Goal: Task Accomplishment & Management: Manage account settings

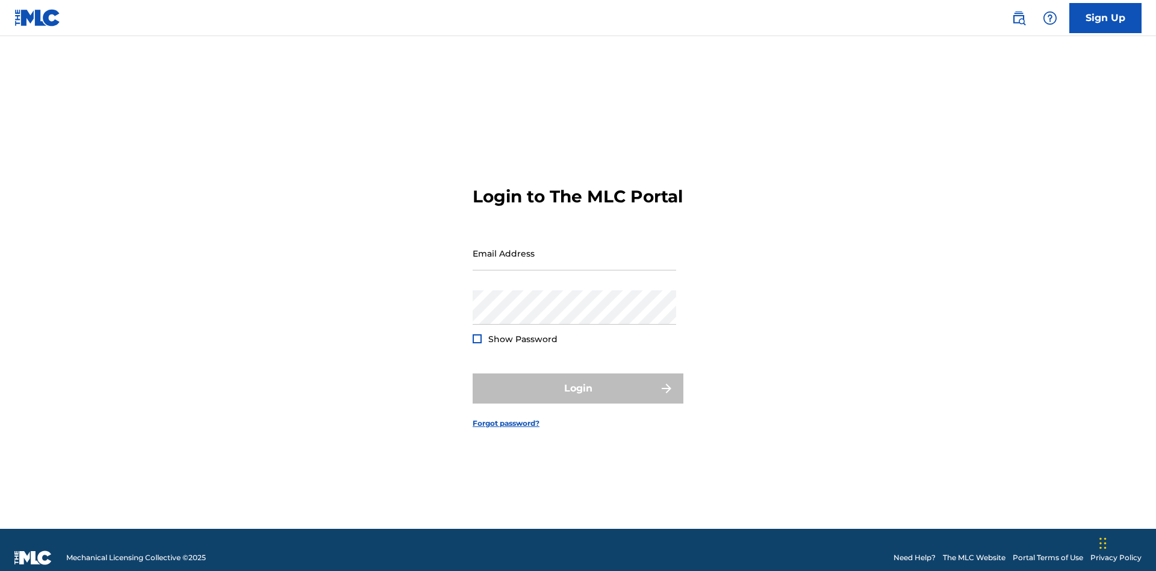
scroll to position [16, 0]
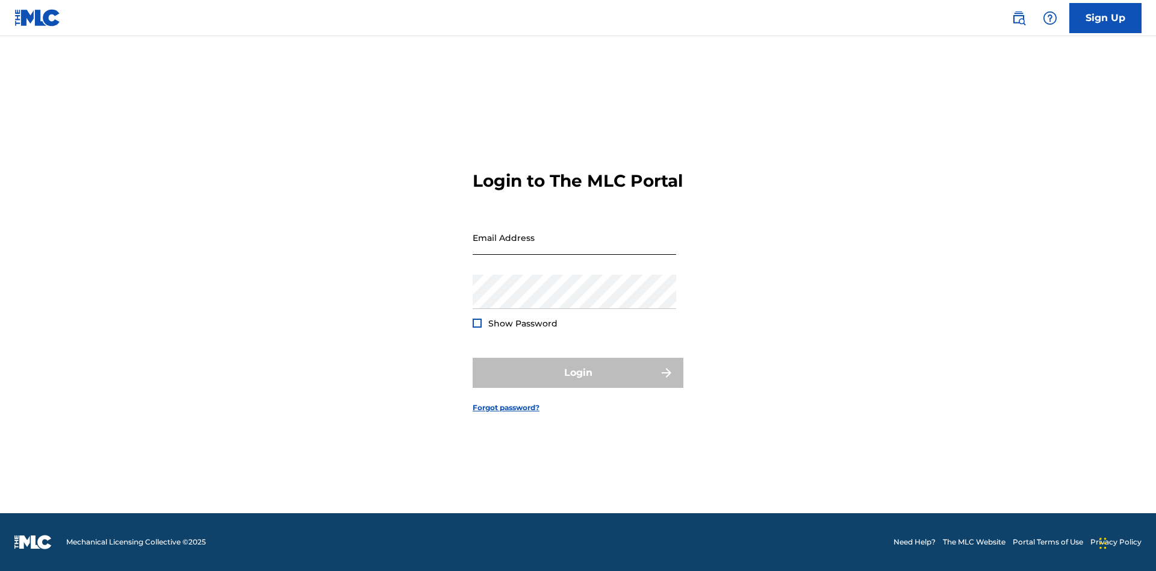
click at [574, 247] on input "Email Address" at bounding box center [575, 237] width 204 height 34
type input "Duke.McTesterson@gmail.com"
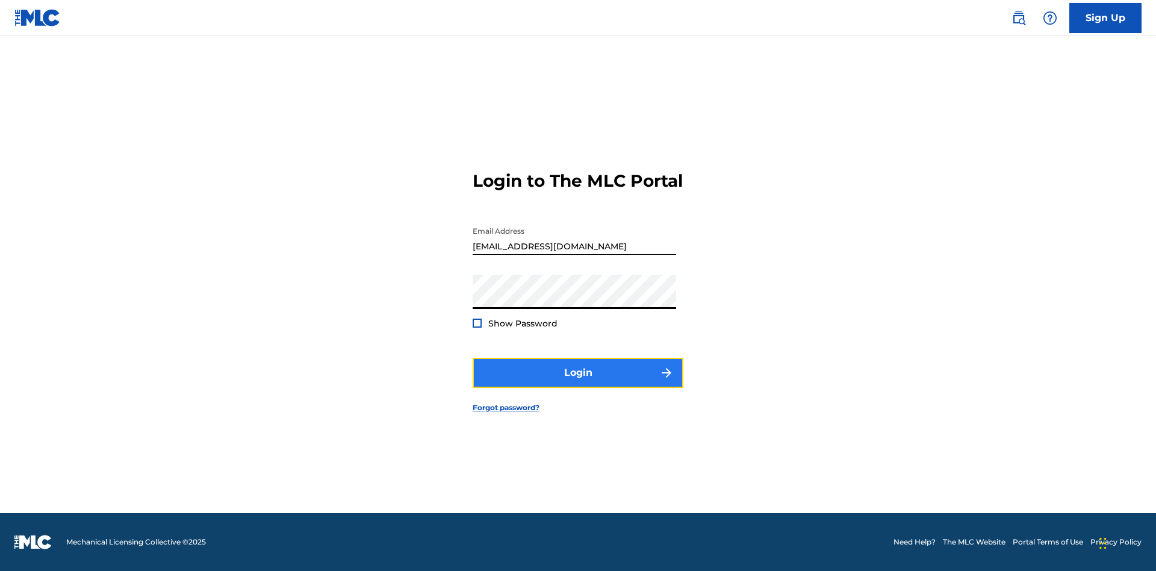
click at [578, 383] on button "Login" at bounding box center [578, 373] width 211 height 30
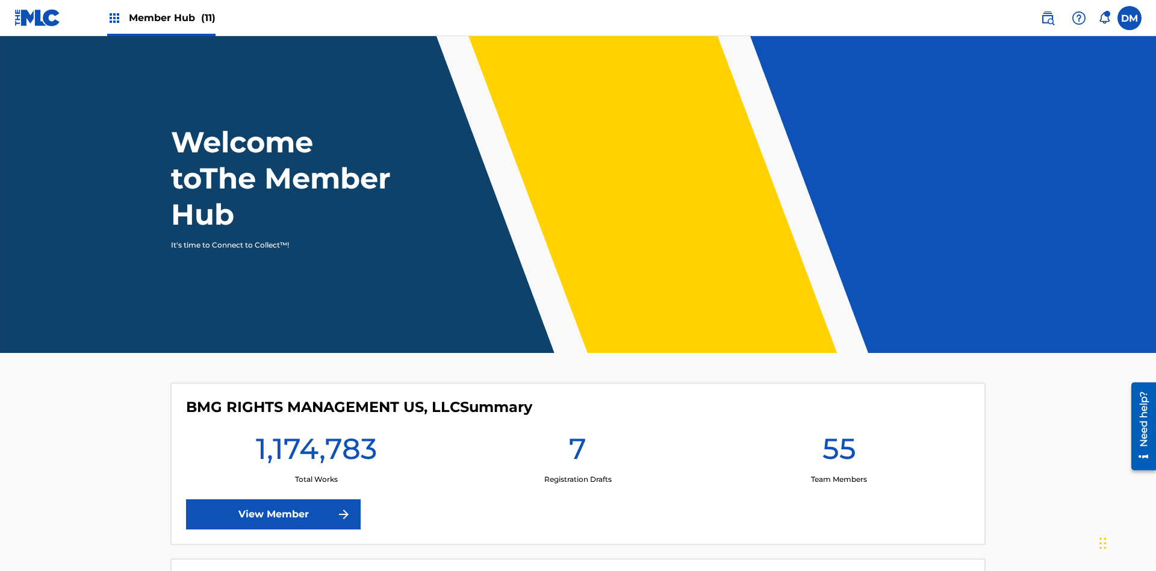
click at [161, 17] on span "Member Hub (11)" at bounding box center [172, 18] width 87 height 14
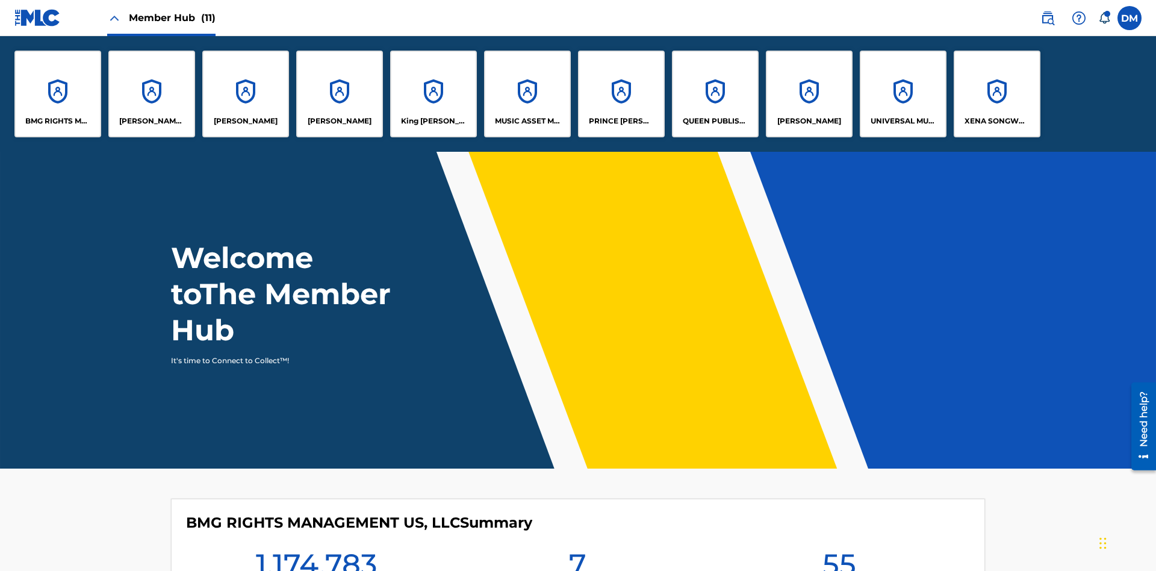
scroll to position [43, 0]
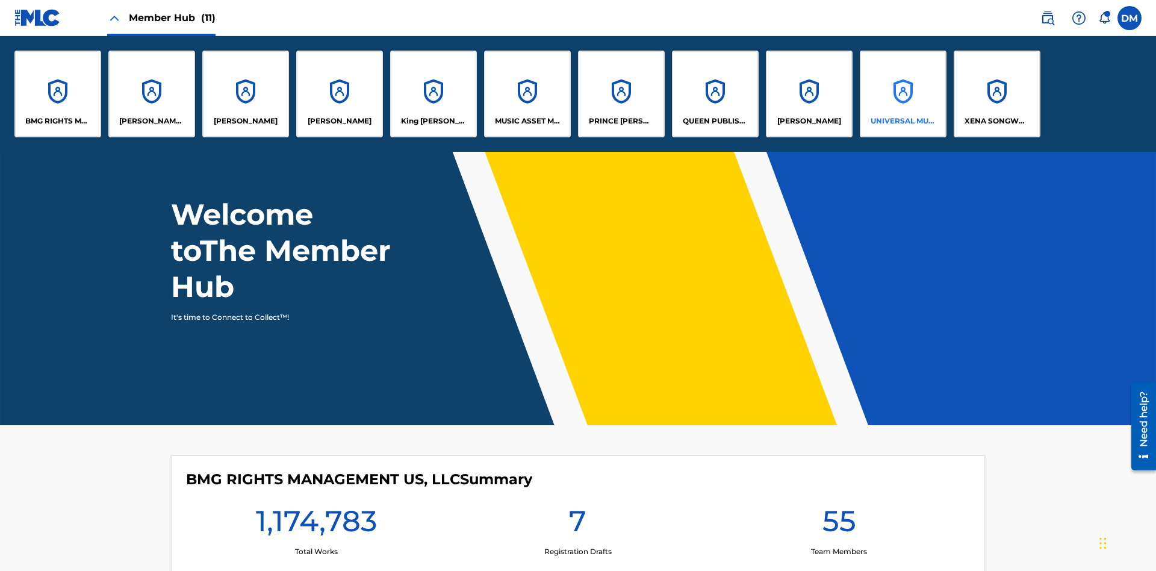
click at [903, 121] on p "UNIVERSAL MUSIC PUB GROUP" at bounding box center [904, 121] width 66 height 11
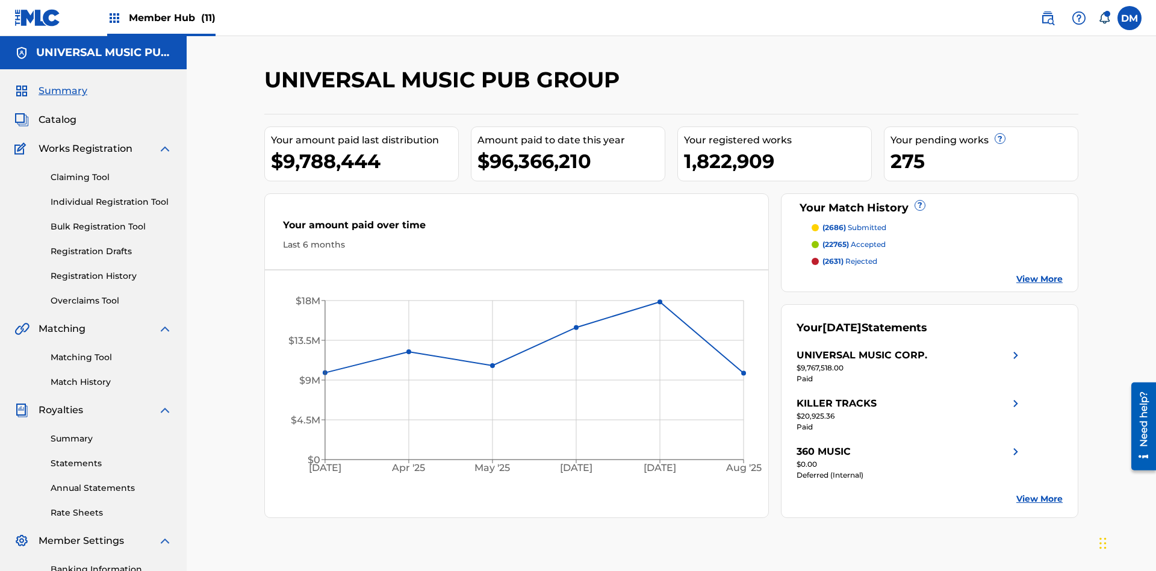
scroll to position [123, 0]
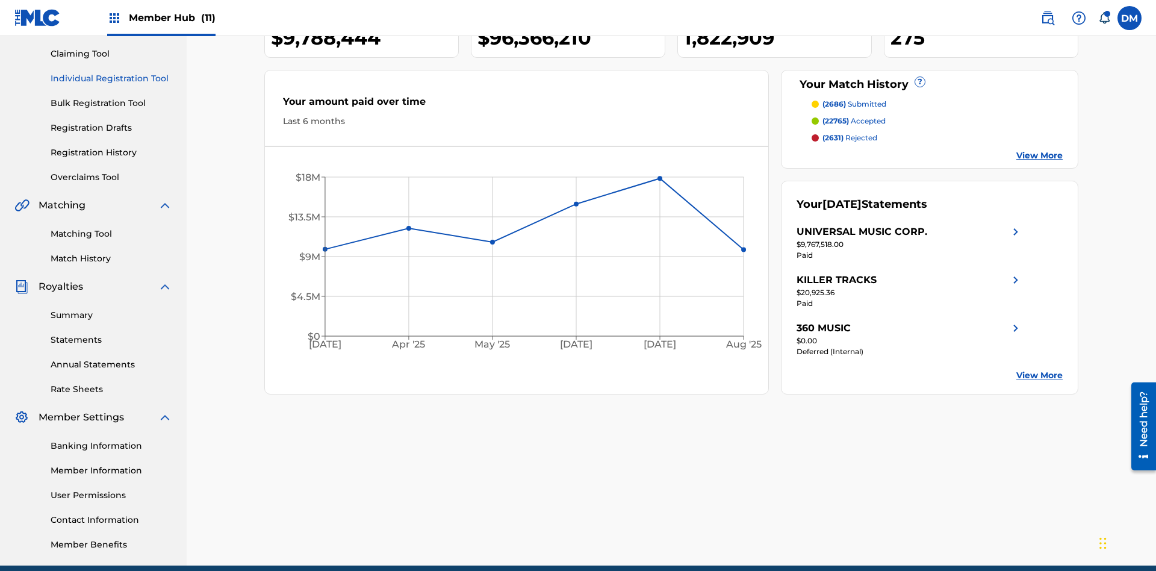
click at [111, 78] on link "Individual Registration Tool" at bounding box center [112, 78] width 122 height 13
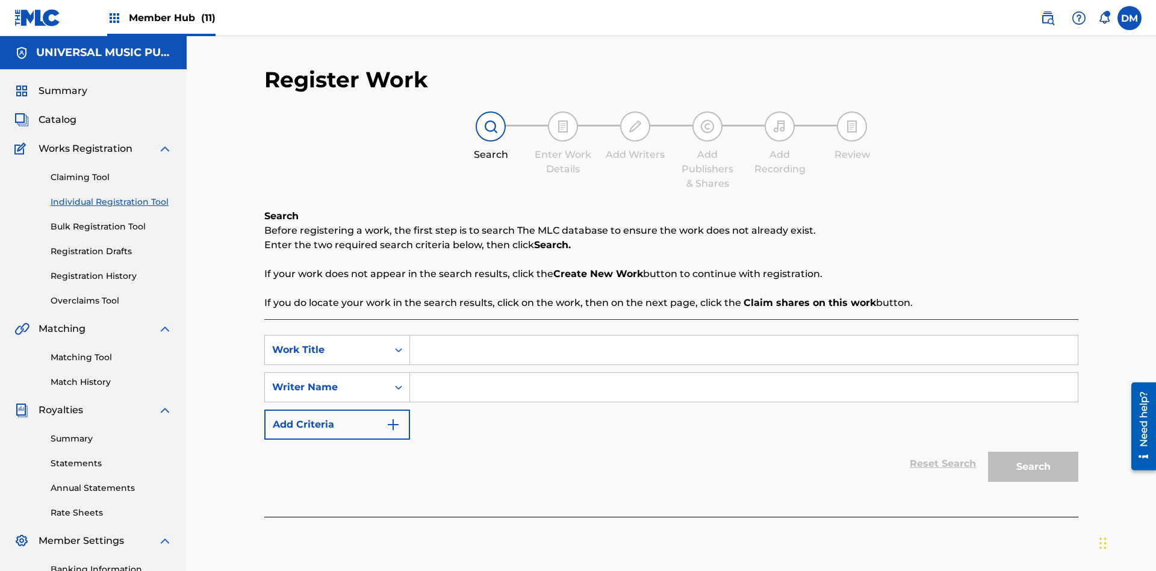
scroll to position [176, 0]
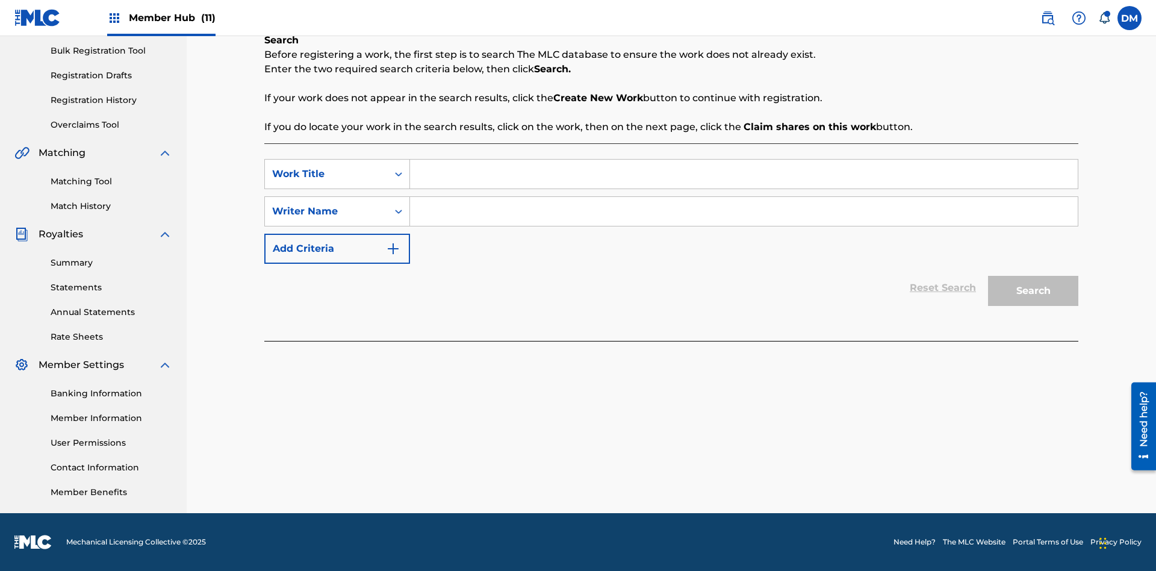
click at [744, 174] on input "Search Form" at bounding box center [744, 174] width 668 height 29
type input "Internal User Delete Single Draft"
click at [744, 211] on input "Search Form" at bounding box center [744, 211] width 668 height 29
type input "Test"
click at [1033, 291] on button "Search" at bounding box center [1033, 291] width 90 height 30
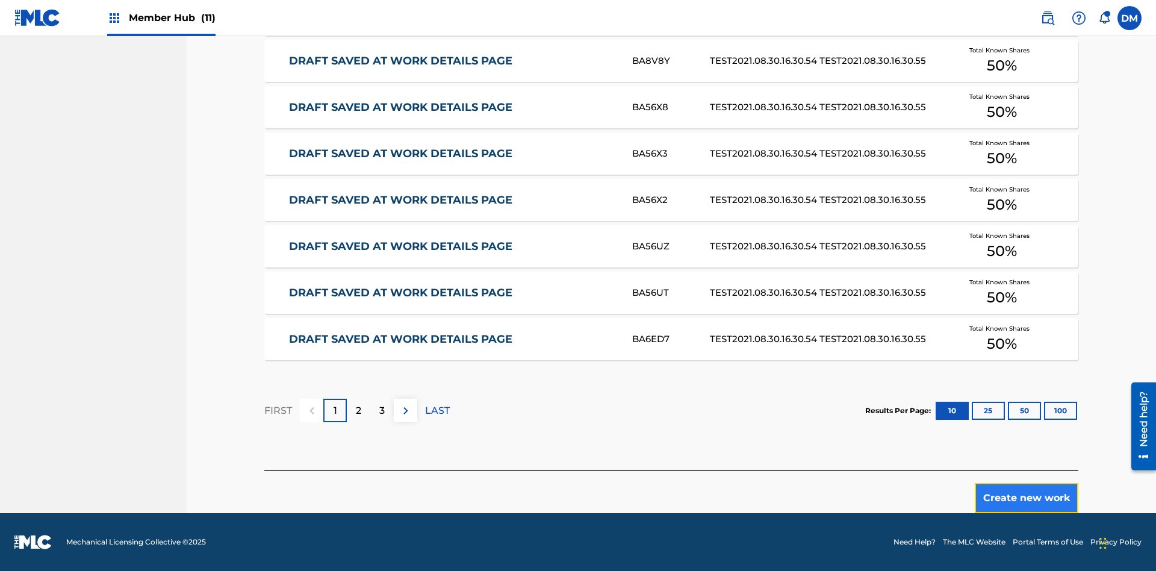
click at [1027, 498] on button "Create new work" at bounding box center [1027, 498] width 104 height 30
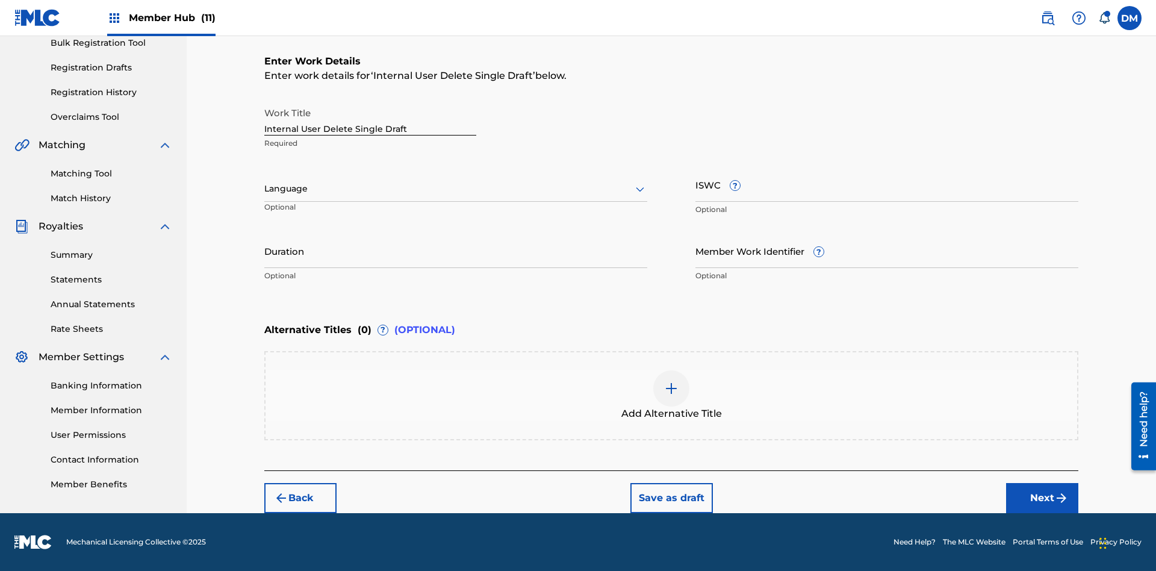
click at [370, 118] on input "Internal User Delete Single Draft" at bounding box center [370, 118] width 212 height 34
type input "Internal User Delete Single Draft"
click at [671, 497] on button "Save as draft" at bounding box center [671, 498] width 82 height 30
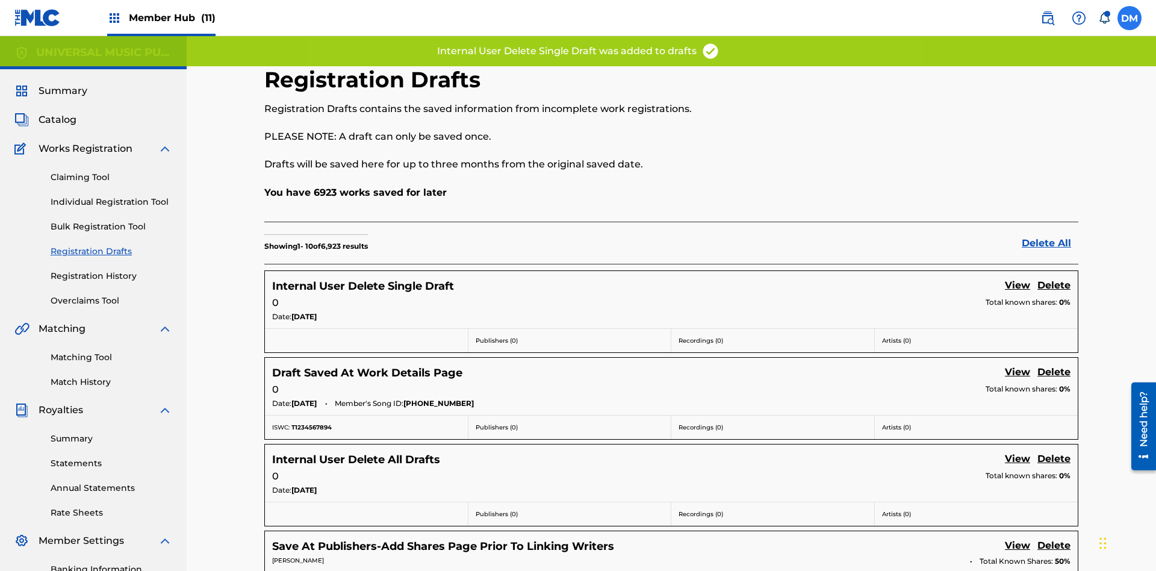
click at [1130, 17] on label at bounding box center [1130, 18] width 24 height 24
click at [1130, 18] on input "DM Duke McTesterson duke.mctesterson@gmail.com Notification Preferences Profile…" at bounding box center [1130, 18] width 0 height 0
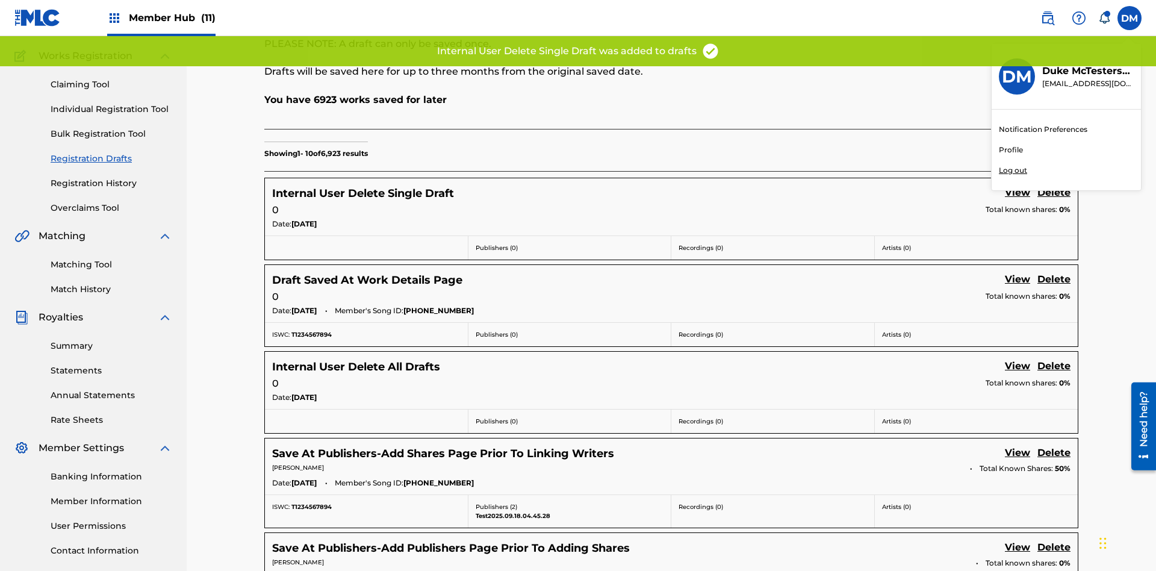
click at [1013, 170] on p "Log out" at bounding box center [1013, 170] width 28 height 11
click at [1130, 18] on input "DM Duke McTesterson duke.mctesterson@gmail.com Notification Preferences Profile…" at bounding box center [1130, 18] width 0 height 0
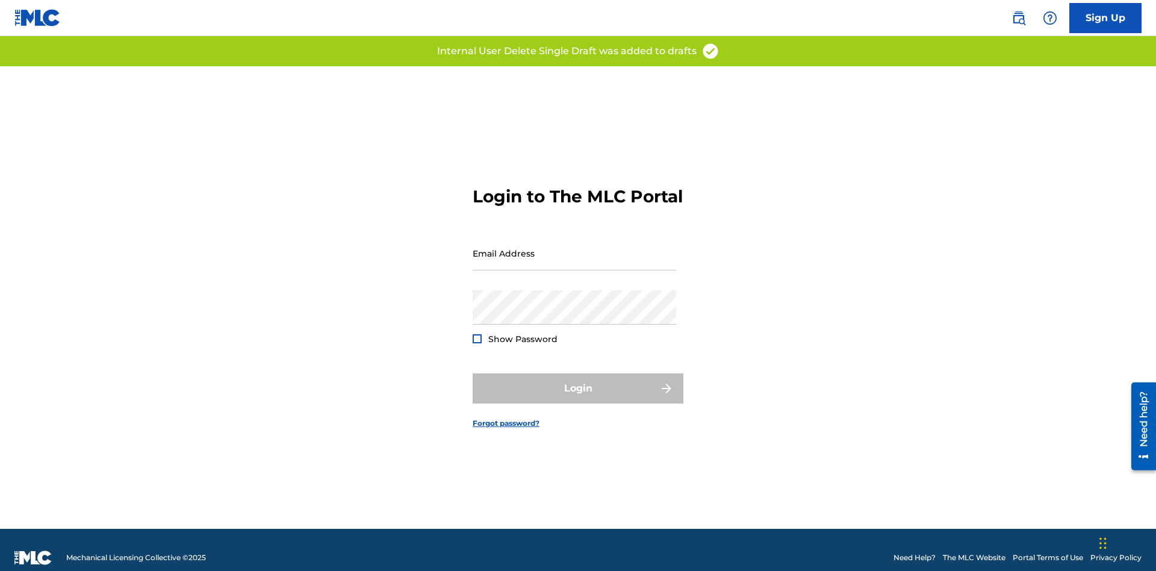
scroll to position [16, 0]
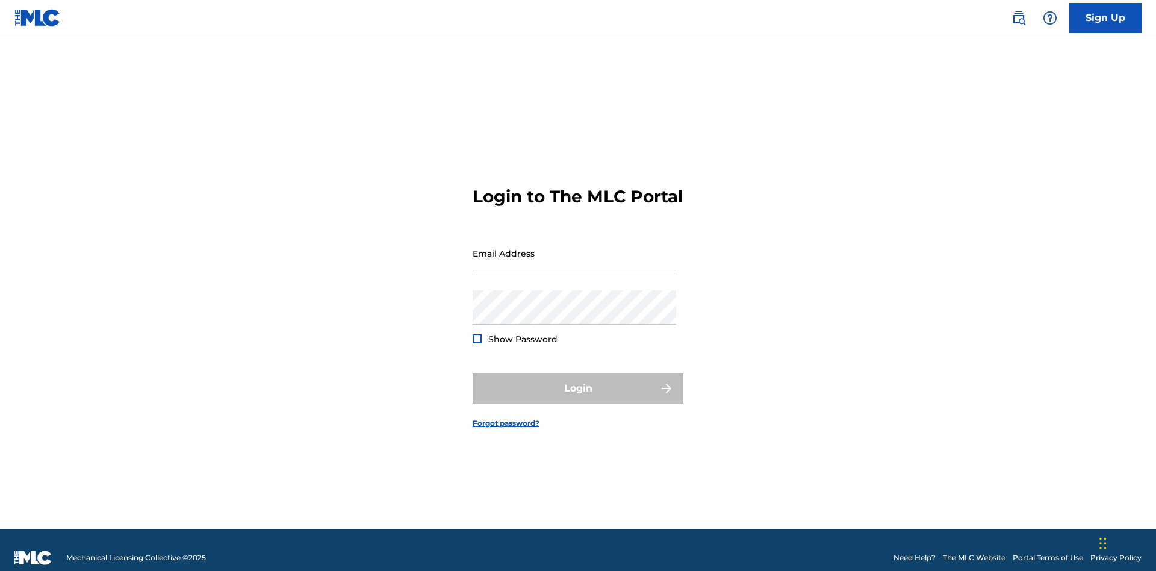
scroll to position [16, 0]
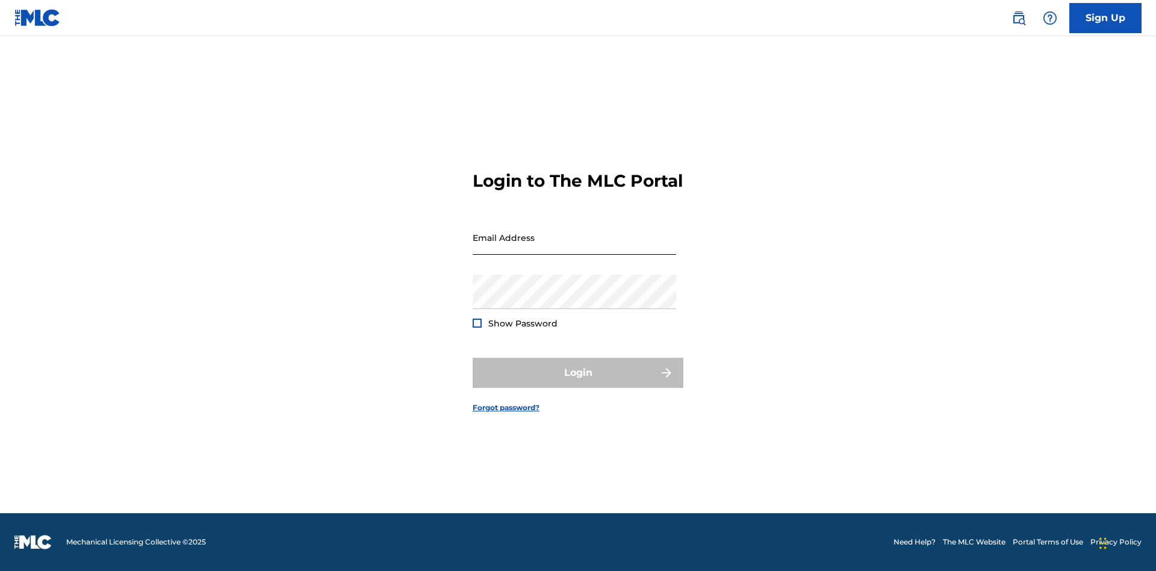
click at [574, 247] on input "Email Address" at bounding box center [575, 237] width 204 height 34
type input "[PERSON_NAME][EMAIL_ADDRESS][PERSON_NAME][DOMAIN_NAME]"
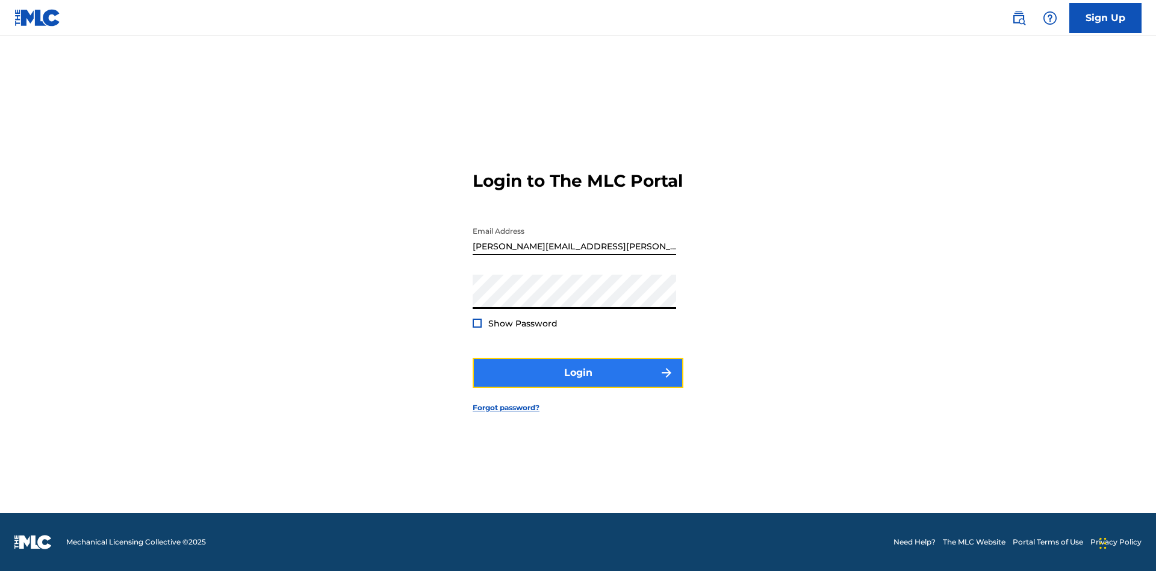
click at [578, 383] on button "Login" at bounding box center [578, 373] width 211 height 30
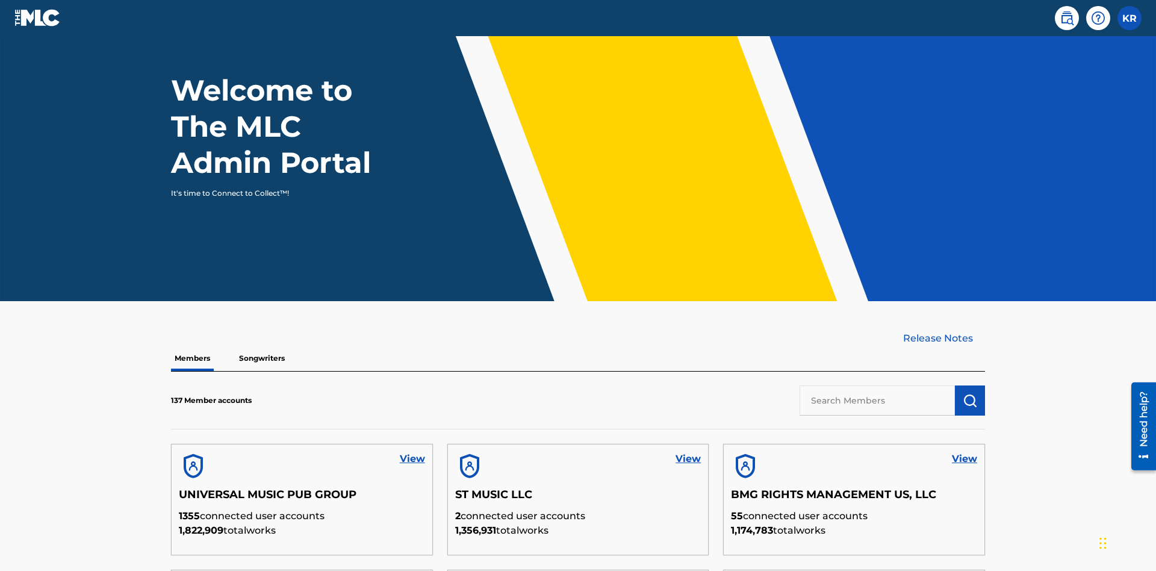
scroll to position [364, 0]
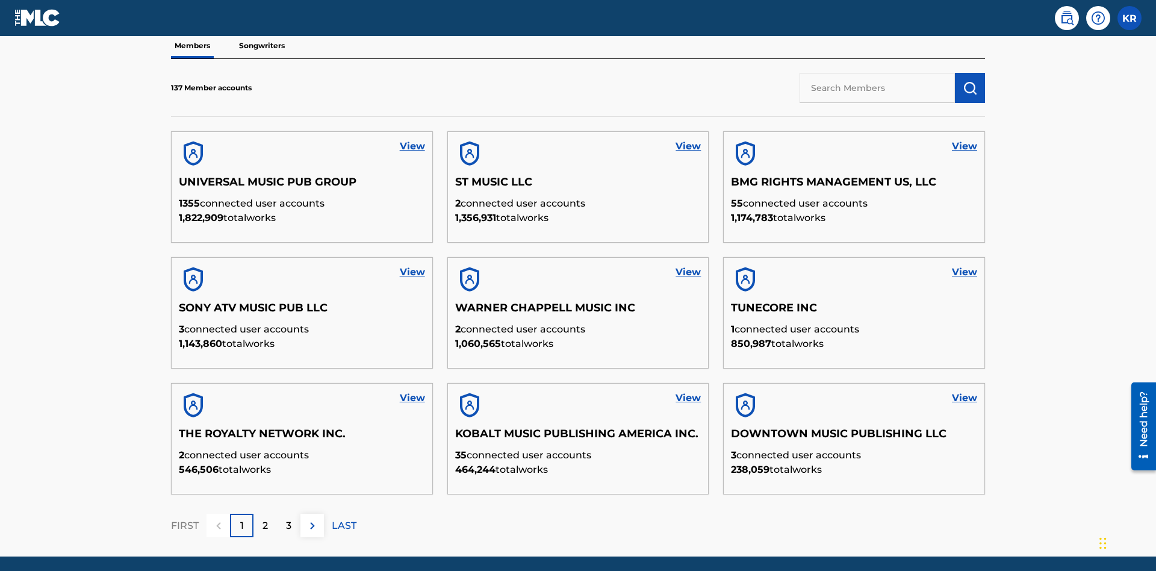
click at [877, 87] on input "text" at bounding box center [877, 88] width 155 height 30
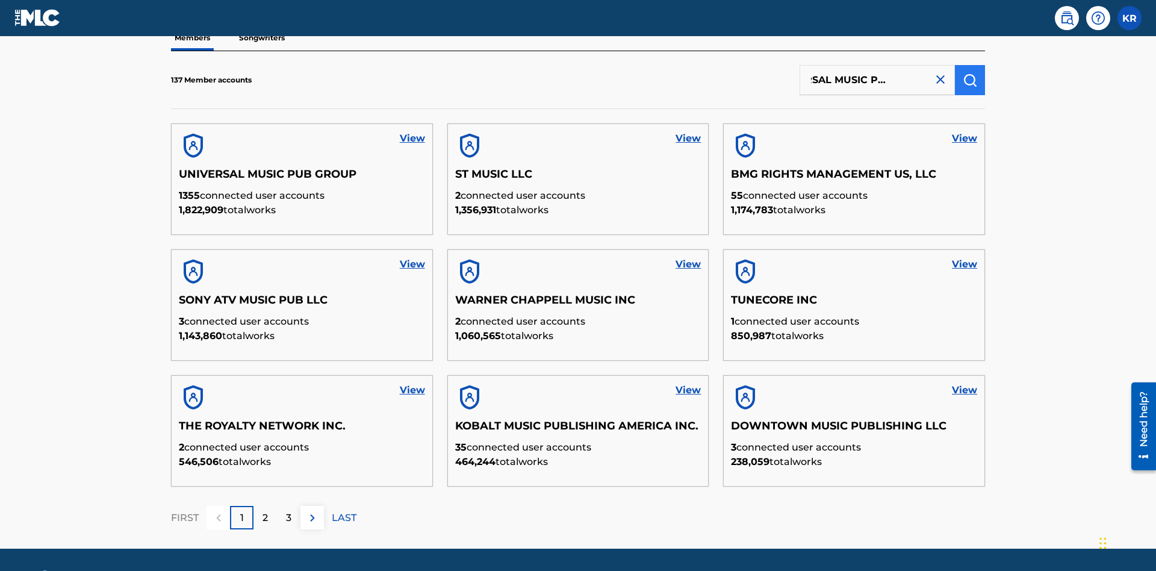
type input "UNIVERSAL MUSIC PUB GROUP"
click at [970, 79] on img "submit" at bounding box center [970, 80] width 14 height 14
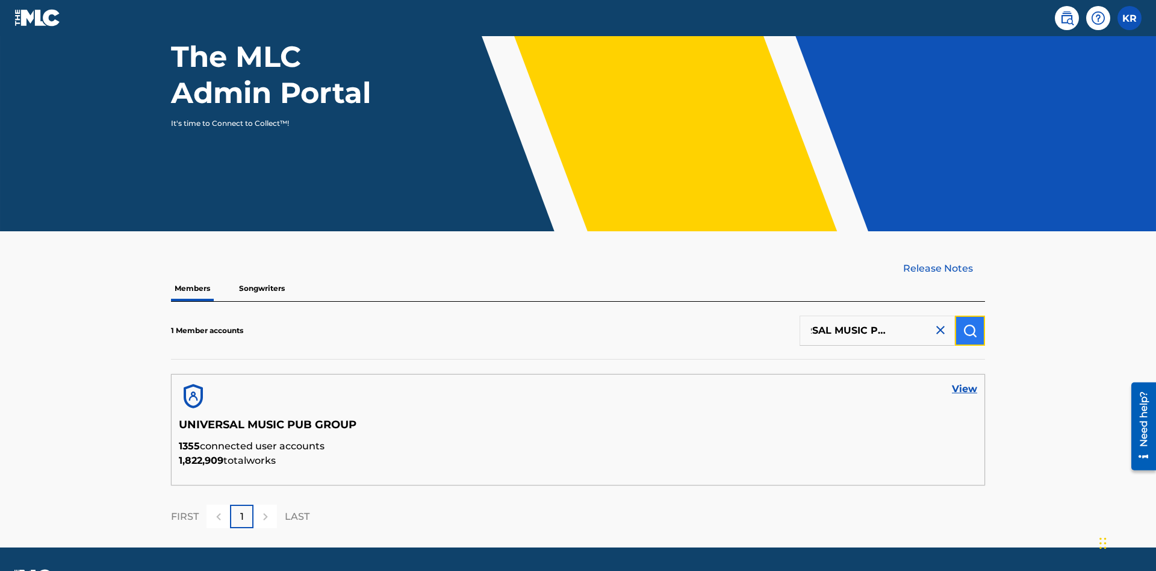
scroll to position [156, 0]
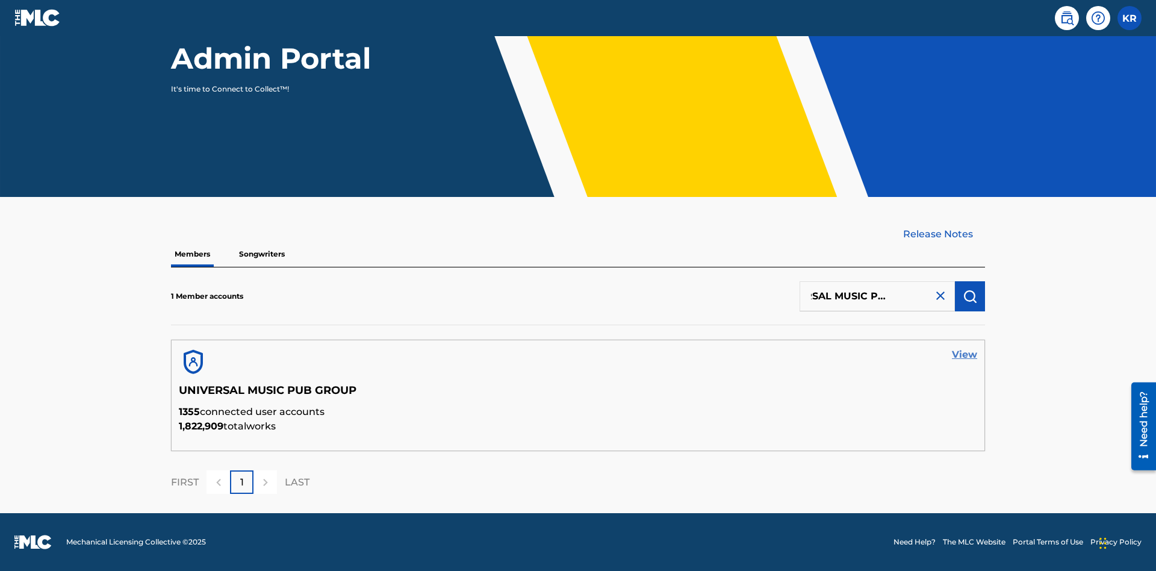
click at [965, 355] on link "View" at bounding box center [964, 354] width 25 height 14
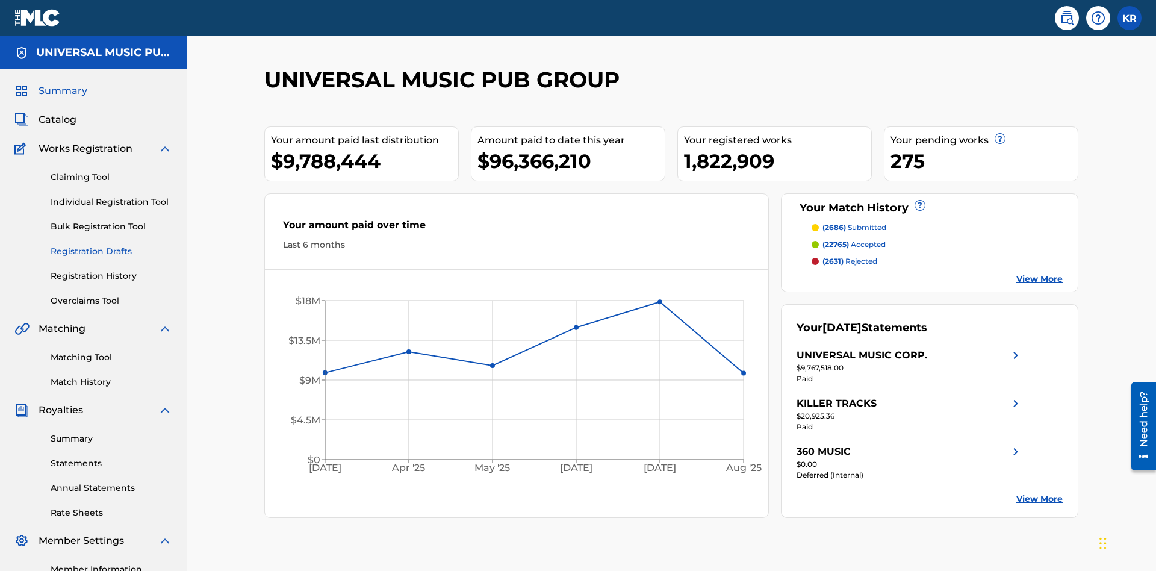
click at [111, 245] on link "Registration Drafts" at bounding box center [112, 251] width 122 height 13
